Goal: Task Accomplishment & Management: Manage account settings

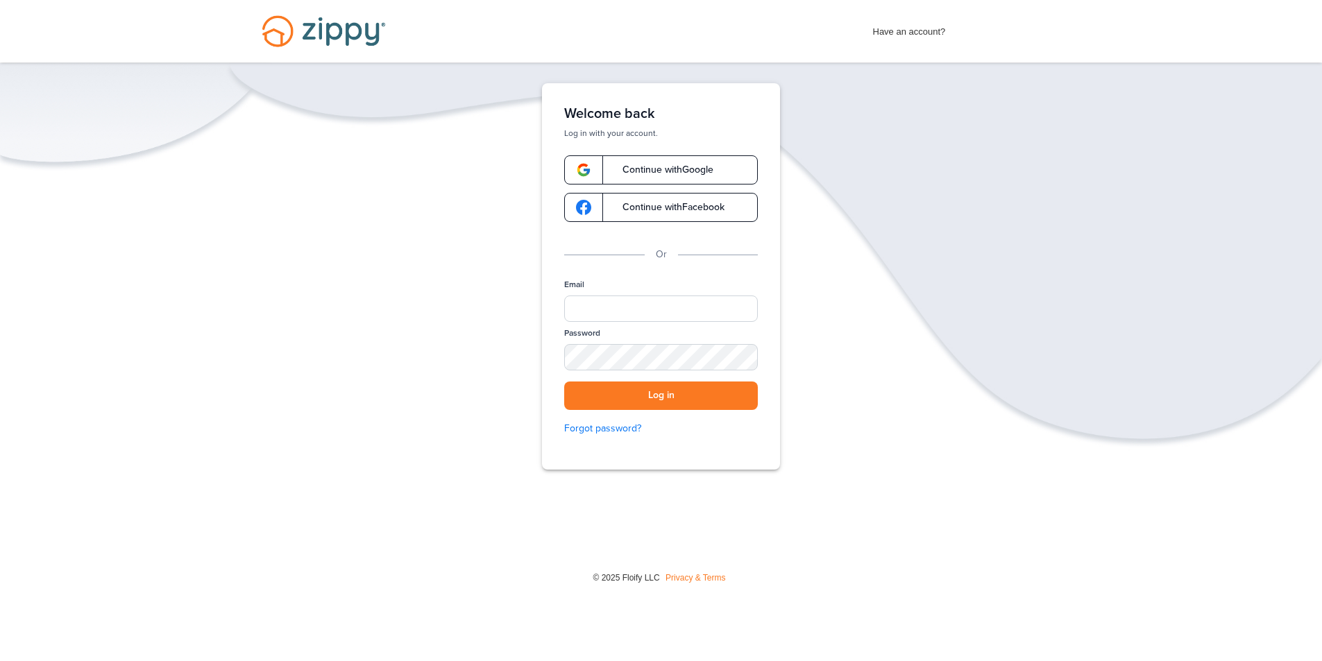
click at [716, 174] on link "Continue with Google" at bounding box center [661, 169] width 194 height 29
click at [605, 312] on input "Email" at bounding box center [661, 309] width 194 height 26
click at [613, 307] on input "Email" at bounding box center [661, 309] width 194 height 26
type input "**********"
click at [564, 382] on button "Log in" at bounding box center [661, 396] width 194 height 28
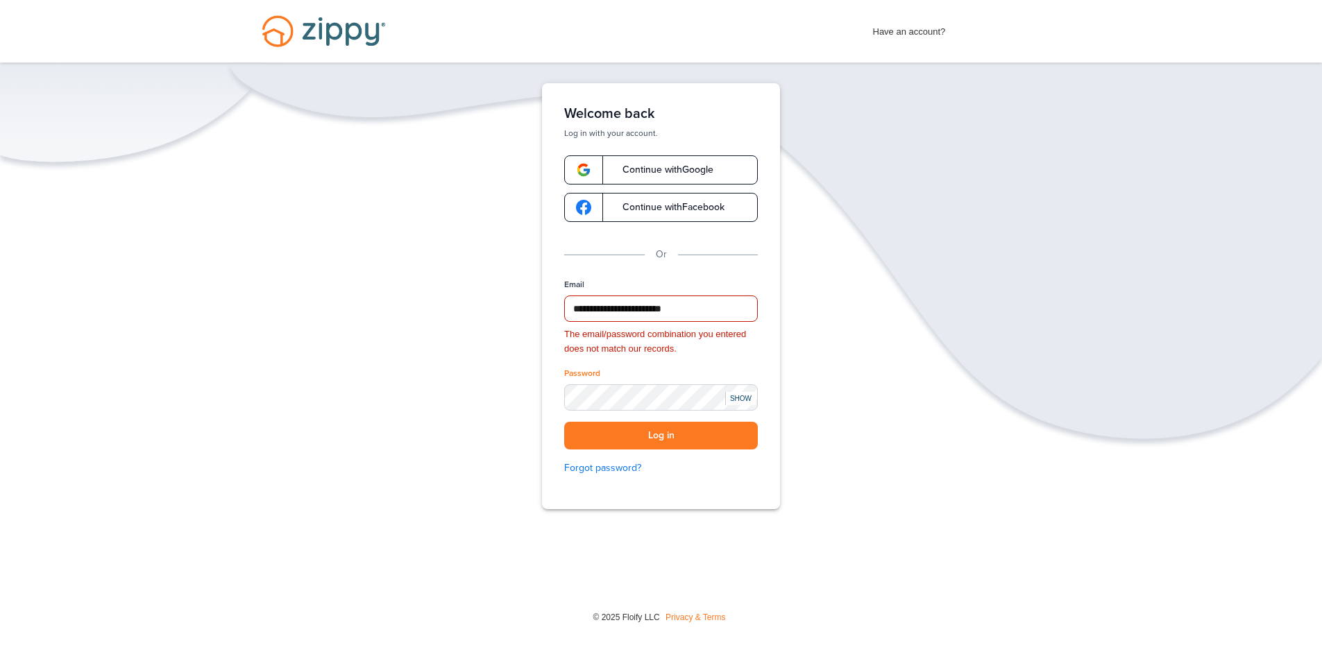
click at [899, 32] on span "Have an account?" at bounding box center [909, 28] width 73 height 22
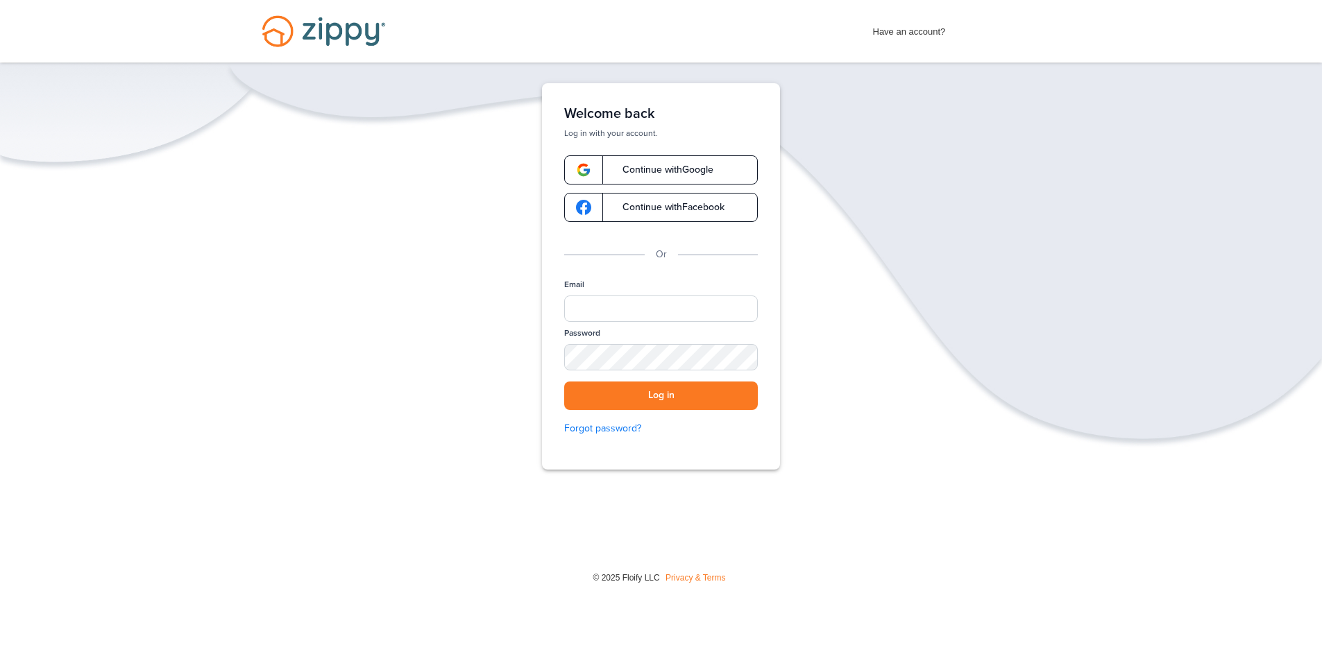
click at [909, 30] on span "Have an account?" at bounding box center [909, 28] width 73 height 22
click at [591, 424] on link "Forgot password?" at bounding box center [661, 428] width 194 height 15
